Goal: Information Seeking & Learning: Learn about a topic

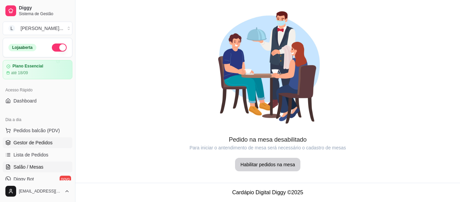
scroll to position [38, 0]
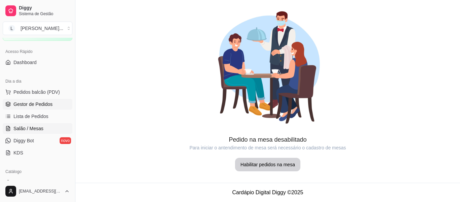
click at [57, 108] on link "Gestor de Pedidos" at bounding box center [38, 104] width 70 height 11
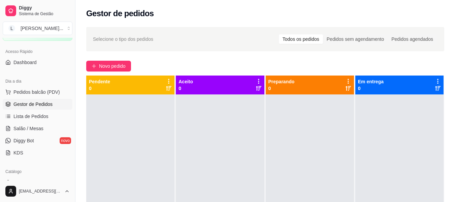
scroll to position [106, 0]
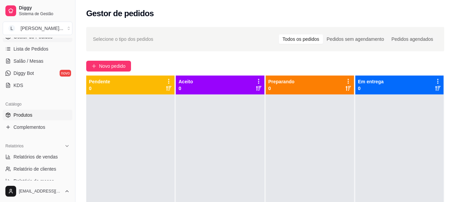
click at [54, 113] on link "Produtos" at bounding box center [38, 114] width 70 height 11
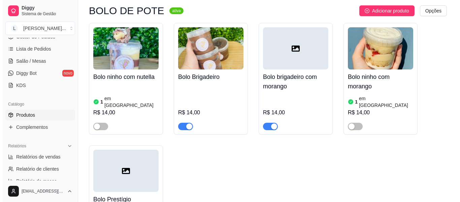
scroll to position [67, 0]
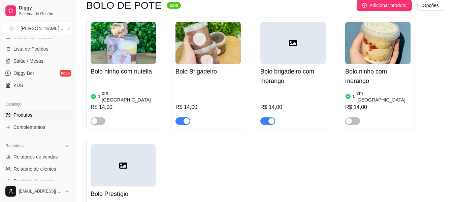
click at [103, 167] on div at bounding box center [123, 165] width 65 height 42
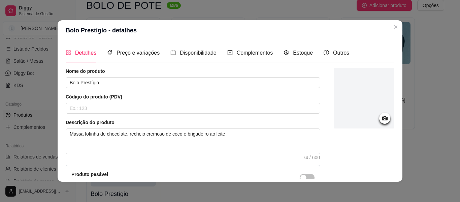
click at [359, 125] on div at bounding box center [364, 98] width 61 height 61
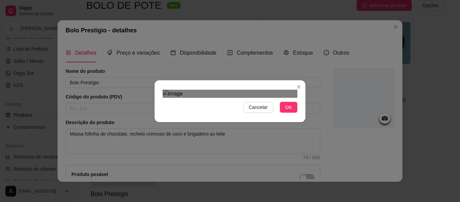
click at [271, 134] on div "Use the arrow keys to move the crop selection area" at bounding box center [229, 194] width 121 height 121
click at [290, 112] on button "OK" at bounding box center [288, 107] width 17 height 11
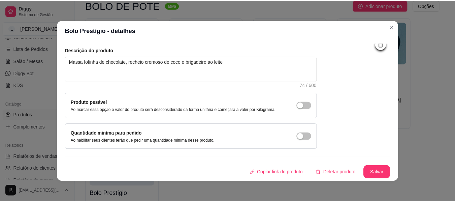
scroll to position [72, 0]
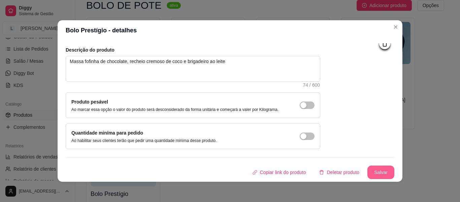
click at [373, 169] on button "Salvar" at bounding box center [380, 171] width 27 height 13
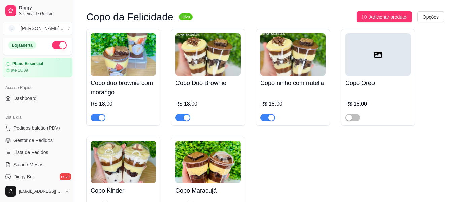
scroll to position [0, 0]
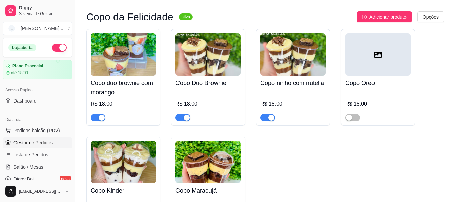
click at [35, 143] on span "Gestor de Pedidos" at bounding box center [32, 142] width 39 height 7
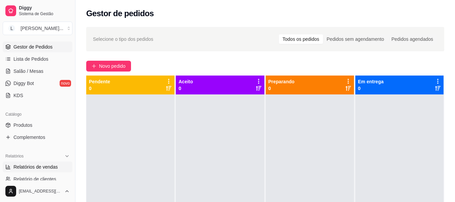
scroll to position [135, 0]
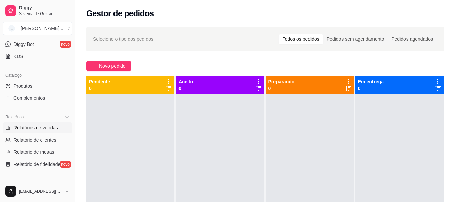
click at [43, 124] on link "Relatórios de vendas" at bounding box center [38, 127] width 70 height 11
select select "ALL"
select select "0"
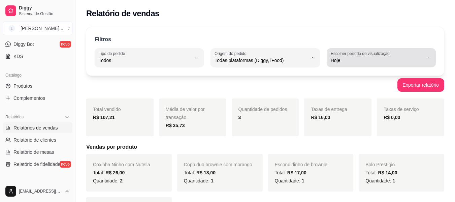
click at [347, 63] on span "Hoje" at bounding box center [376, 60] width 93 height 7
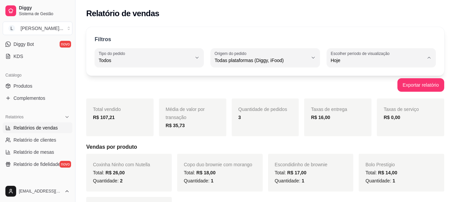
click at [374, 100] on span "7 dias" at bounding box center [378, 98] width 88 height 6
type input "7"
select select "7"
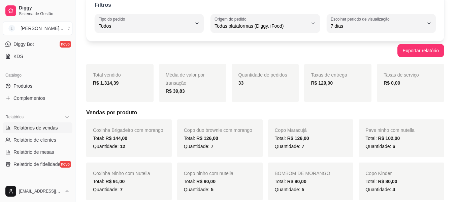
scroll to position [34, 0]
click at [55, 137] on span "Relatório de clientes" at bounding box center [34, 139] width 43 height 7
select select "30"
select select "HIGHEST_TOTAL_SPENT_WITH_ORDERS"
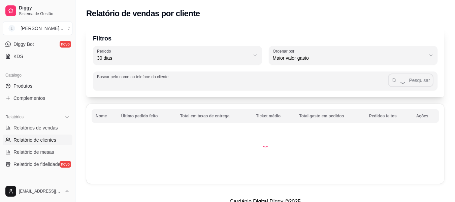
click at [222, 86] on input "Buscar pelo nome ou telefone do cliente" at bounding box center [242, 83] width 291 height 7
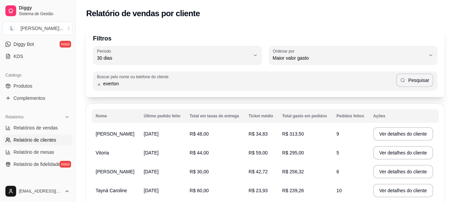
type input "everton"
click at [408, 80] on button "Pesquisar" at bounding box center [414, 79] width 37 height 13
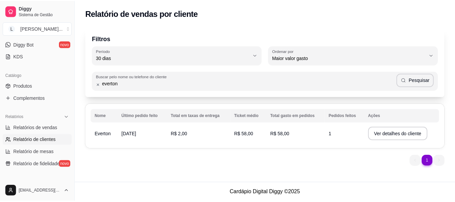
scroll to position [10, 0]
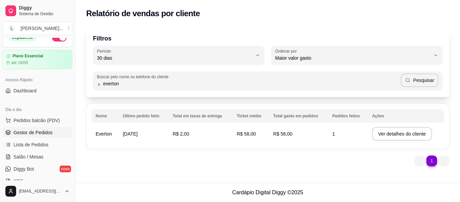
drag, startPoint x: 55, startPoint y: 138, endPoint x: 54, endPoint y: 131, distance: 6.8
click at [54, 131] on ul "Pedidos balcão (PDV) Gestor de Pedidos Lista de Pedidos Salão / Mesas Diggy Bot…" at bounding box center [38, 150] width 70 height 71
click at [54, 131] on link "Gestor de Pedidos" at bounding box center [38, 132] width 70 height 11
